Goal: Navigation & Orientation: Find specific page/section

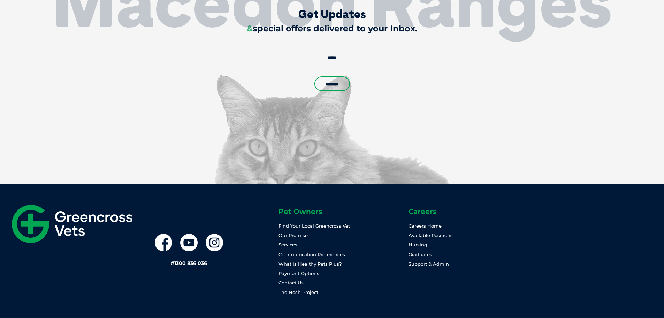
scroll to position [2024, 0]
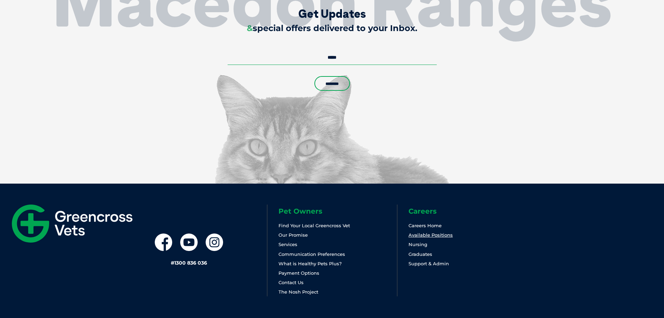
click at [433, 232] on link "Available Positions" at bounding box center [431, 235] width 44 height 6
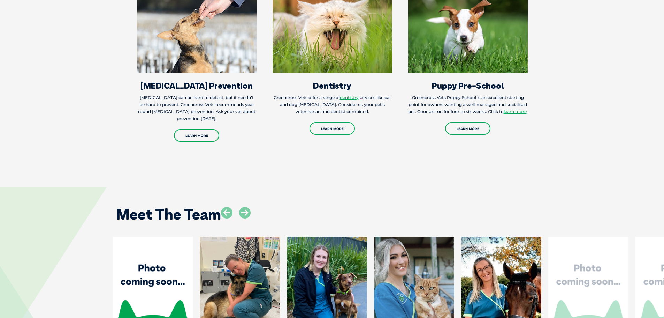
scroll to position [1257, 0]
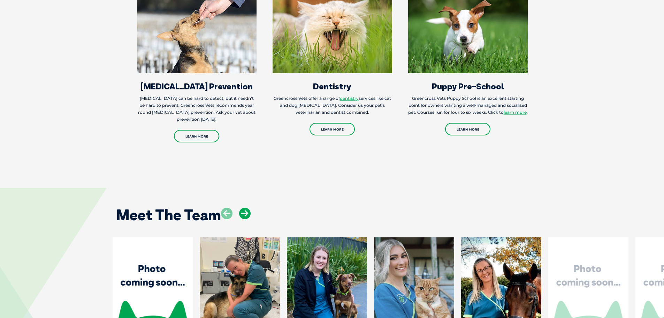
click at [244, 207] on icon at bounding box center [245, 213] width 12 height 12
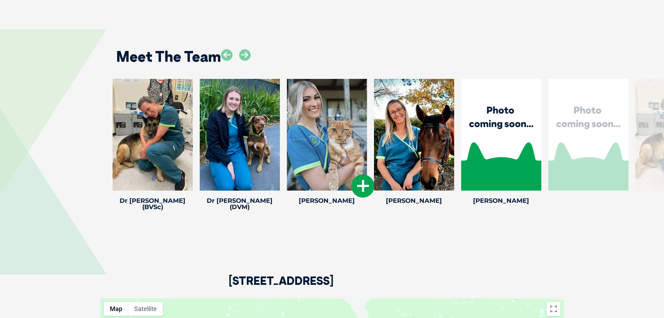
scroll to position [1432, 0]
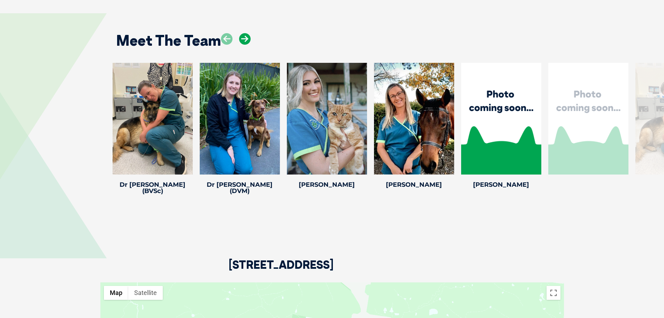
click at [245, 33] on icon at bounding box center [245, 39] width 12 height 12
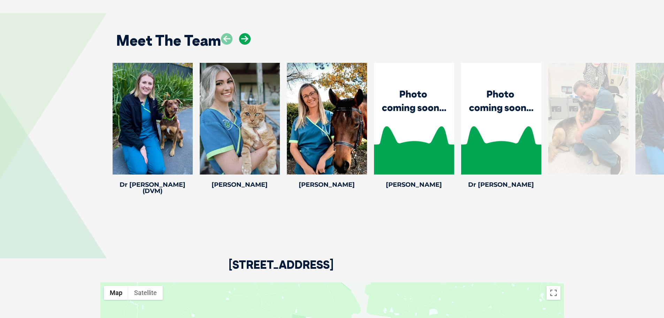
click at [245, 33] on icon at bounding box center [245, 39] width 12 height 12
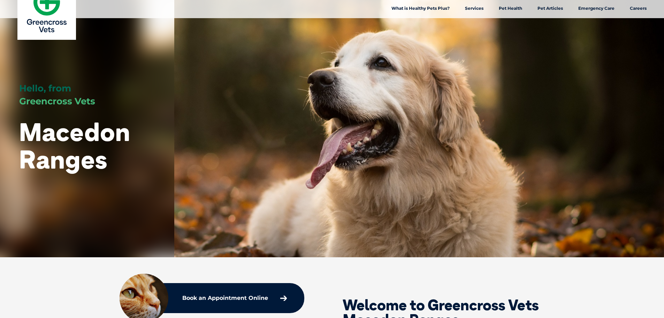
scroll to position [0, 0]
